Goal: Task Accomplishment & Management: Manage account settings

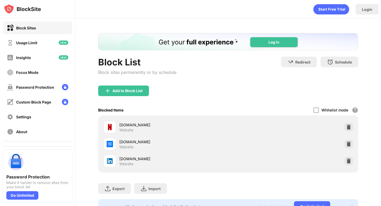
click at [313, 107] on div "Whitelist mode Block all websites except for those in your whitelist. Whitelist…" at bounding box center [335, 109] width 45 height 11
click at [314, 108] on div at bounding box center [315, 109] width 5 height 5
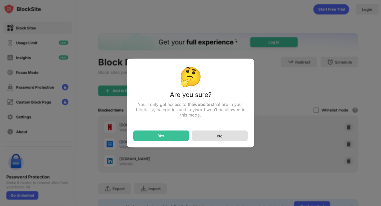
click at [223, 137] on div "No" at bounding box center [219, 135] width 55 height 11
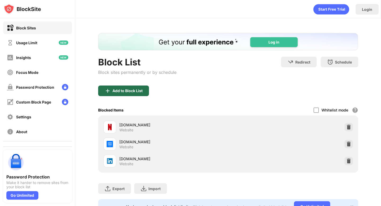
click at [126, 93] on div "Add to Block List" at bounding box center [123, 90] width 51 height 11
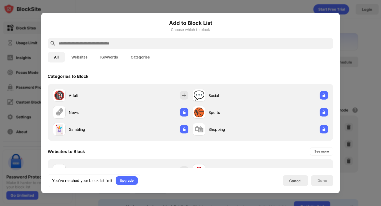
click at [84, 45] on input "text" at bounding box center [194, 43] width 273 height 6
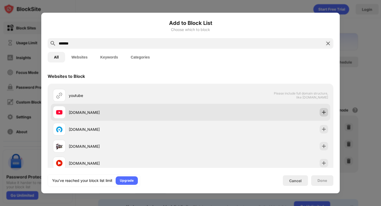
type input "*******"
click at [323, 114] on img at bounding box center [323, 111] width 5 height 5
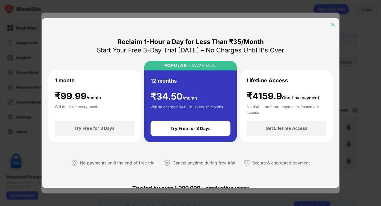
click at [330, 23] on img at bounding box center [332, 24] width 5 height 5
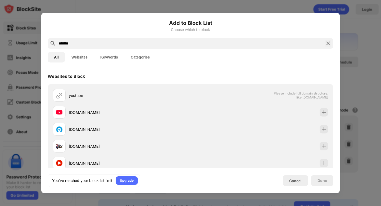
click at [328, 44] on img at bounding box center [328, 43] width 6 height 6
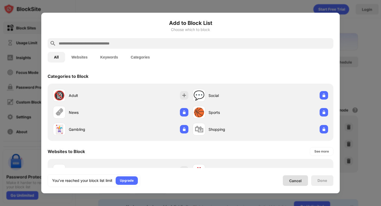
click at [294, 180] on div "Cancel" at bounding box center [295, 180] width 12 height 4
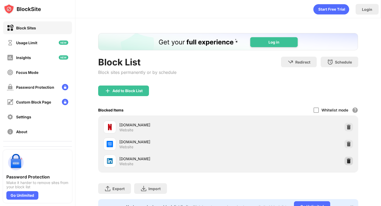
click at [349, 159] on img at bounding box center [348, 160] width 5 height 5
